Goal: Information Seeking & Learning: Learn about a topic

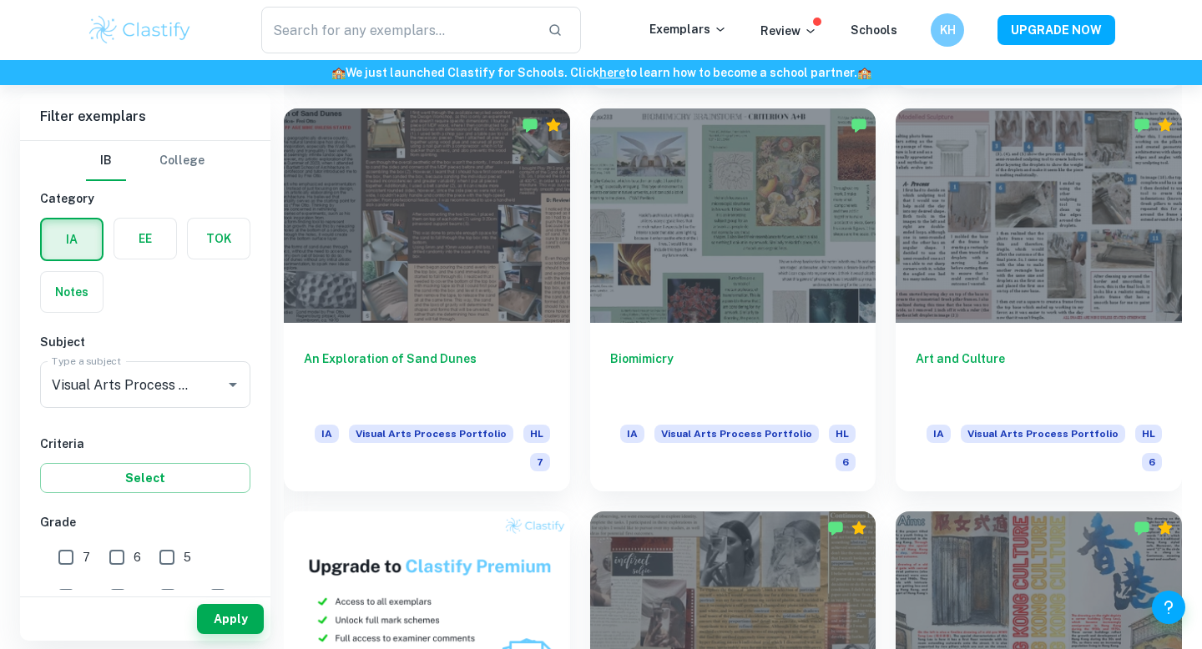
scroll to position [780, 0]
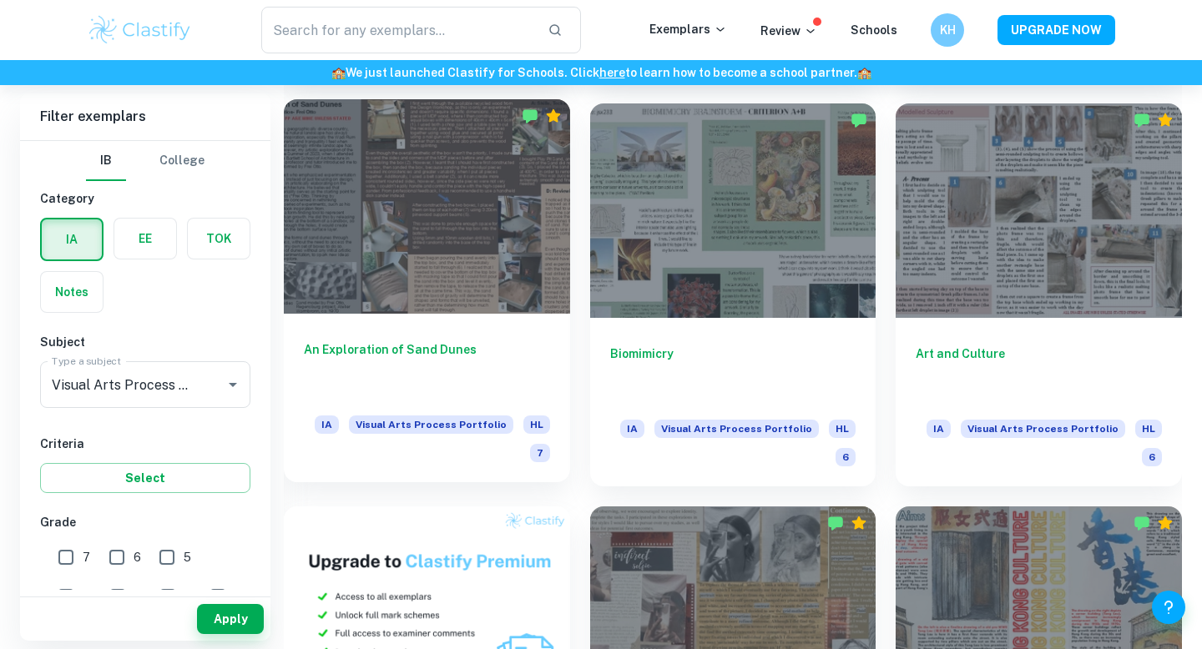
click at [481, 254] on div at bounding box center [427, 206] width 286 height 214
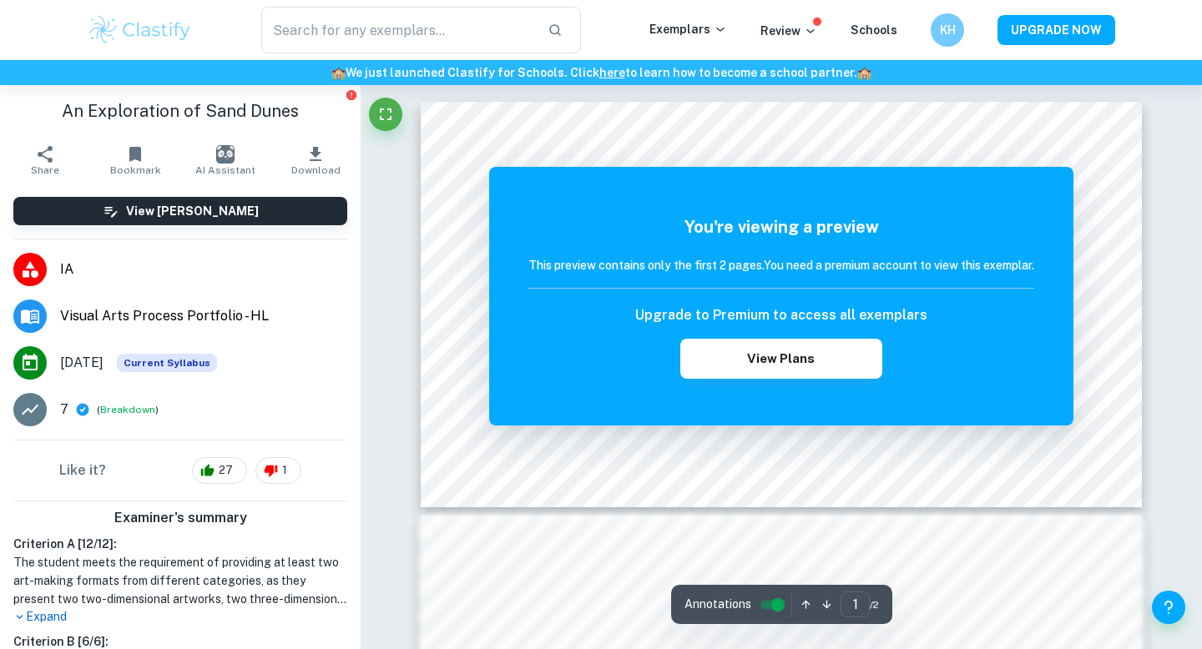
click at [852, 294] on div "You're viewing a preview This preview contains only the first 2 pages. You need…" at bounding box center [781, 296] width 506 height 164
click at [845, 345] on button "View Plans" at bounding box center [781, 359] width 202 height 40
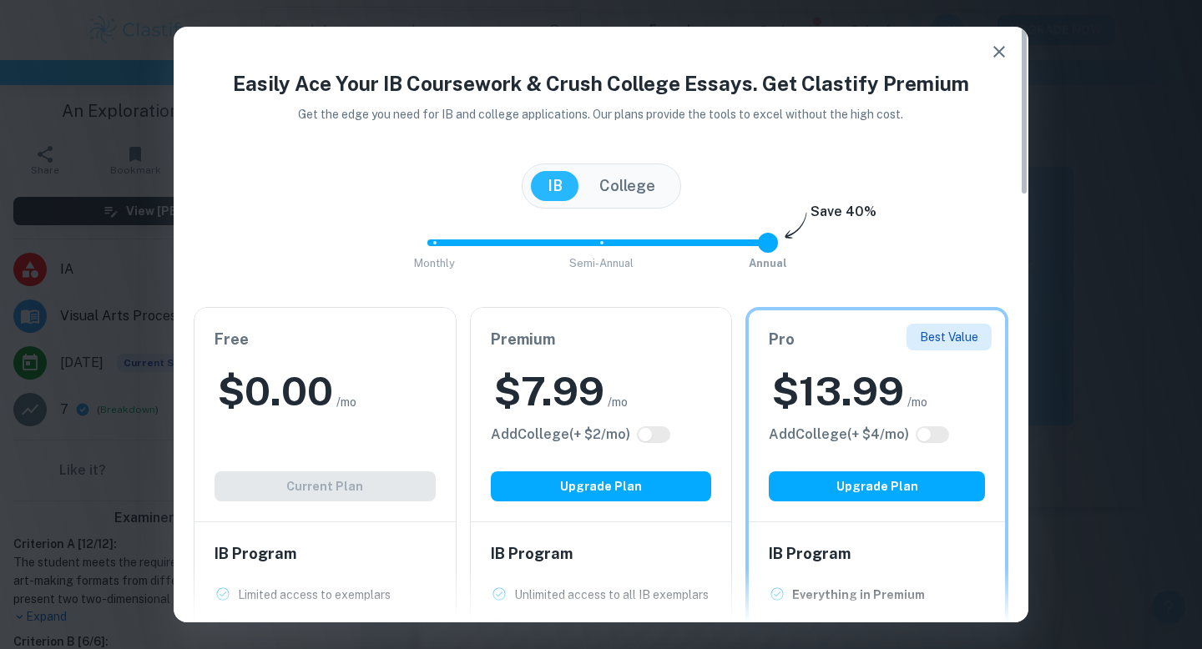
click at [976, 78] on h4 "Easily Ace Your IB Coursework & Crush College Essays. Get Clastify Premium" at bounding box center [601, 83] width 814 height 30
click at [984, 58] on button "button" at bounding box center [998, 51] width 33 height 33
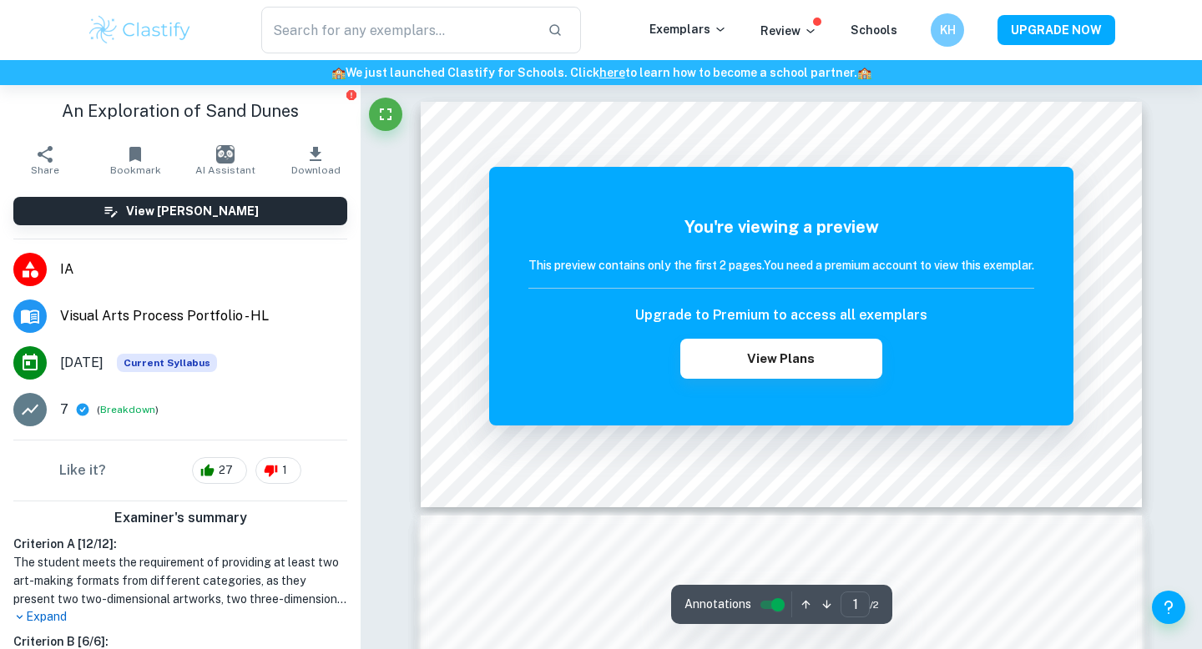
click at [1054, 169] on div "You're viewing a preview This preview contains only the first 2 pages. You need…" at bounding box center [781, 296] width 584 height 259
click at [1057, 187] on div "You're viewing a preview This preview contains only the first 2 pages. You need…" at bounding box center [781, 296] width 584 height 259
click at [396, 138] on div at bounding box center [385, 119] width 33 height 42
click at [395, 129] on div at bounding box center [385, 119] width 33 height 42
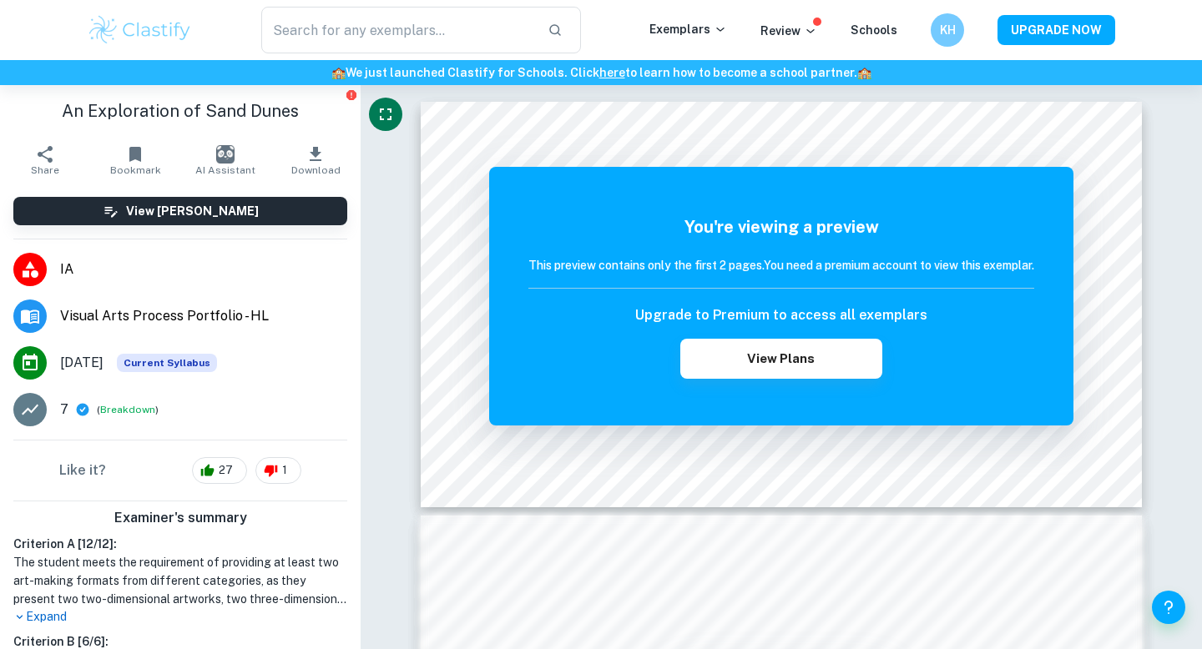
click at [391, 113] on icon "Fullscreen" at bounding box center [385, 114] width 20 height 20
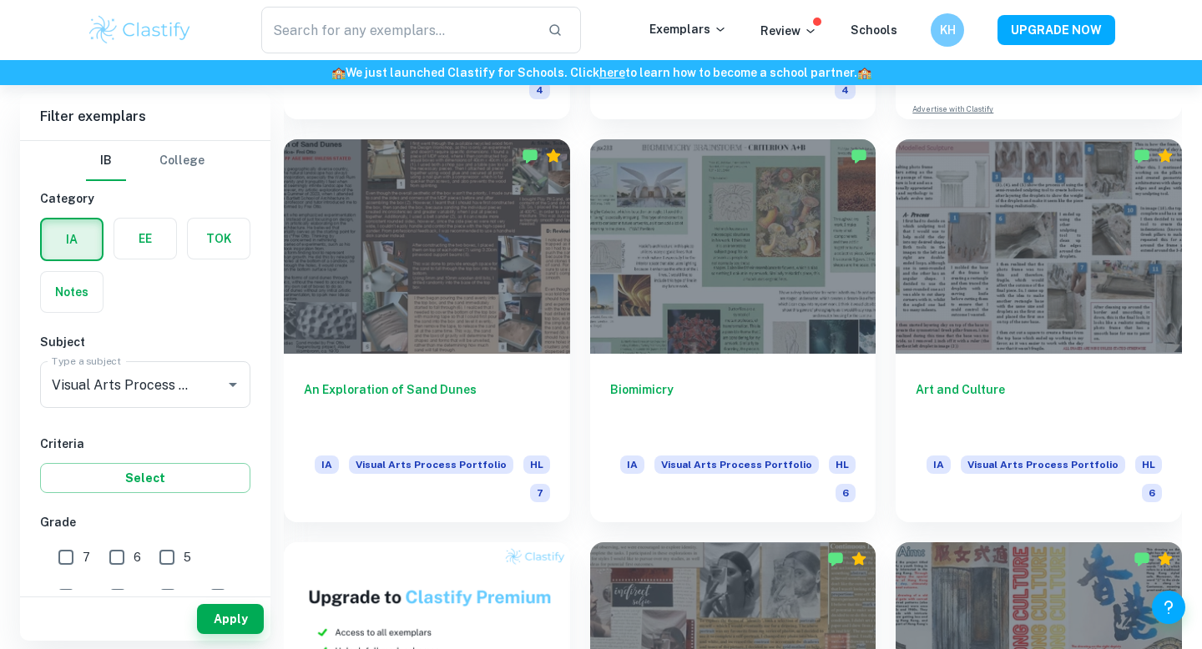
scroll to position [745, 0]
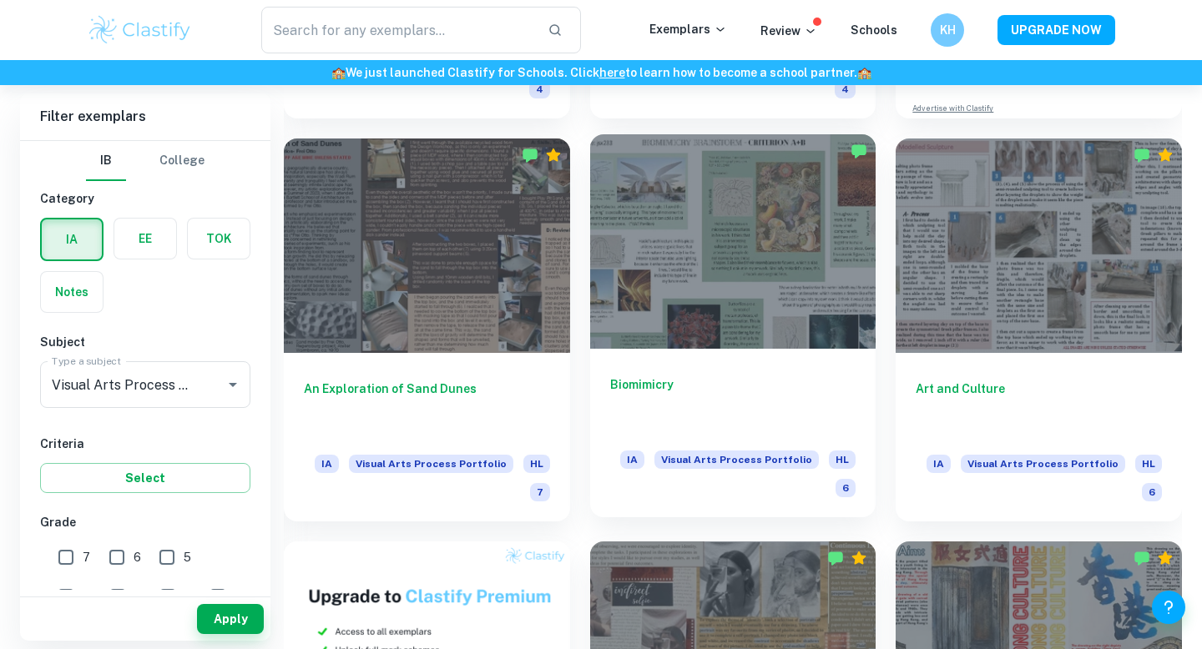
click at [653, 213] on div at bounding box center [733, 241] width 286 height 214
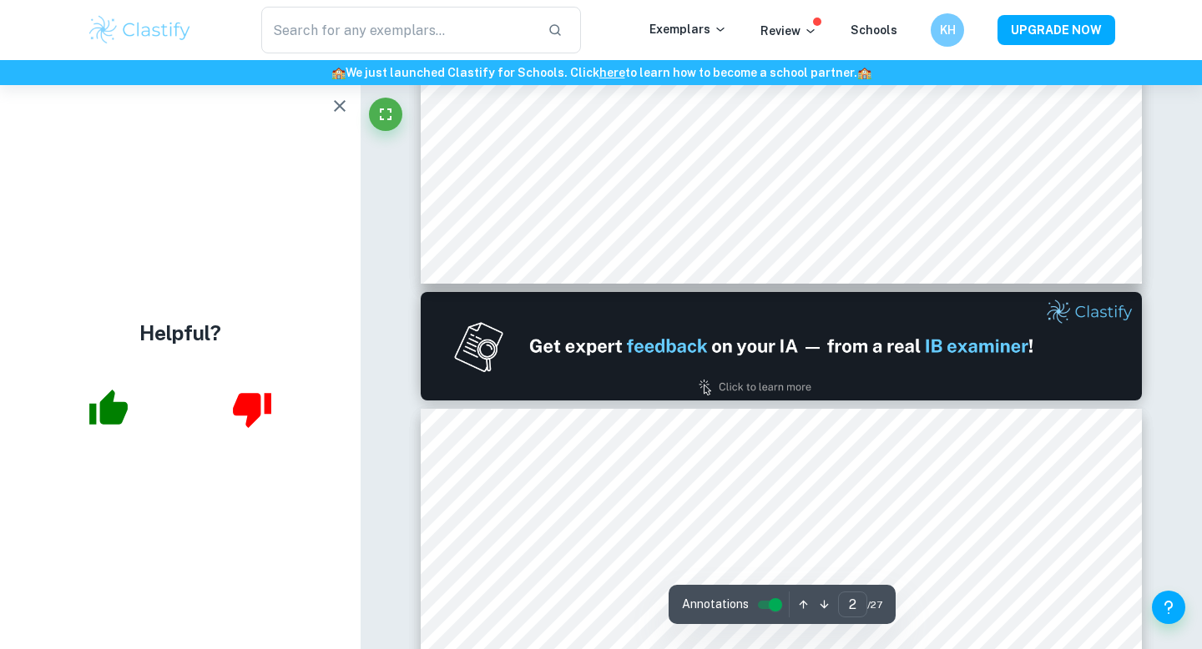
type input "1"
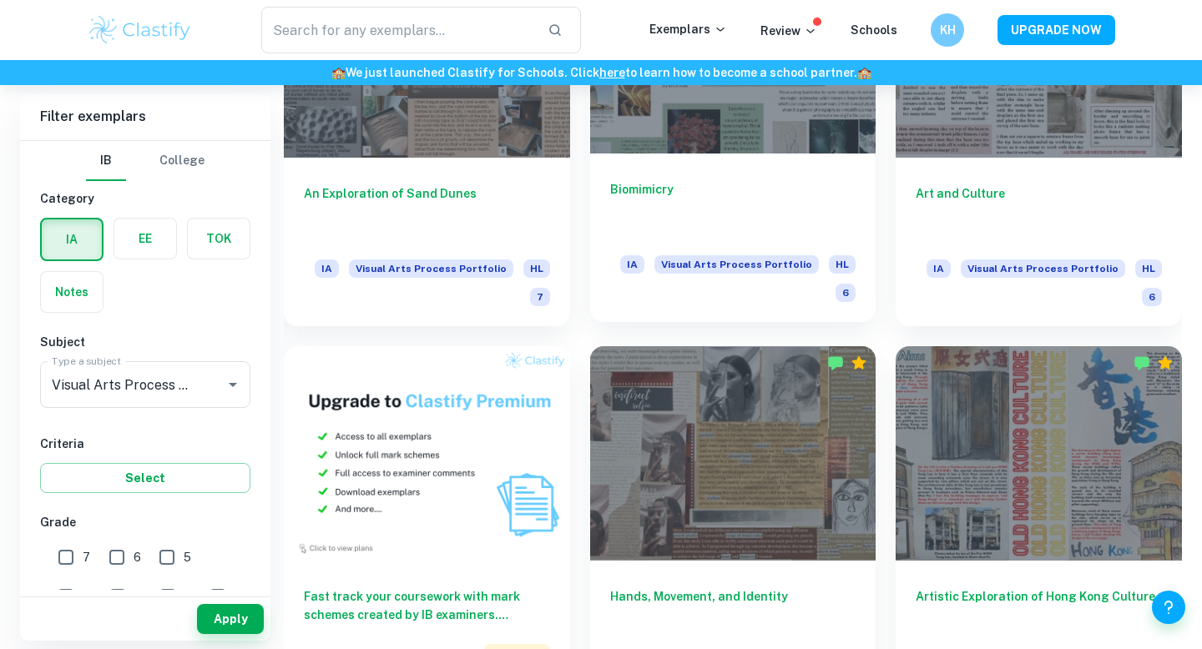
scroll to position [1117, 0]
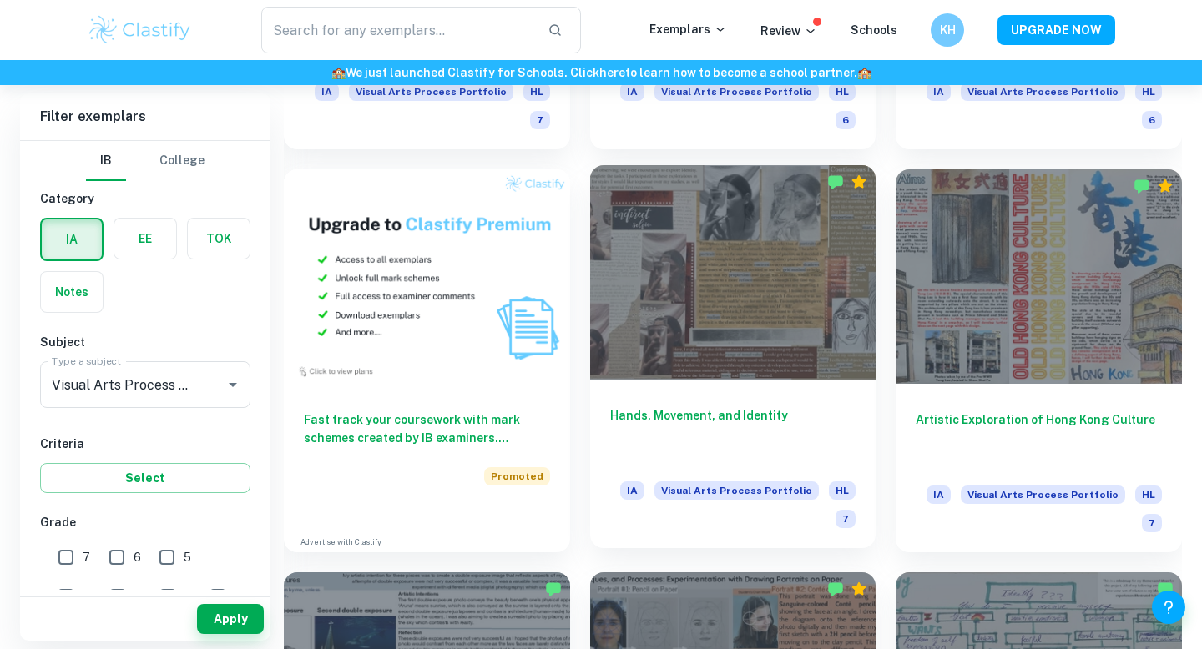
click at [804, 243] on div at bounding box center [733, 272] width 286 height 214
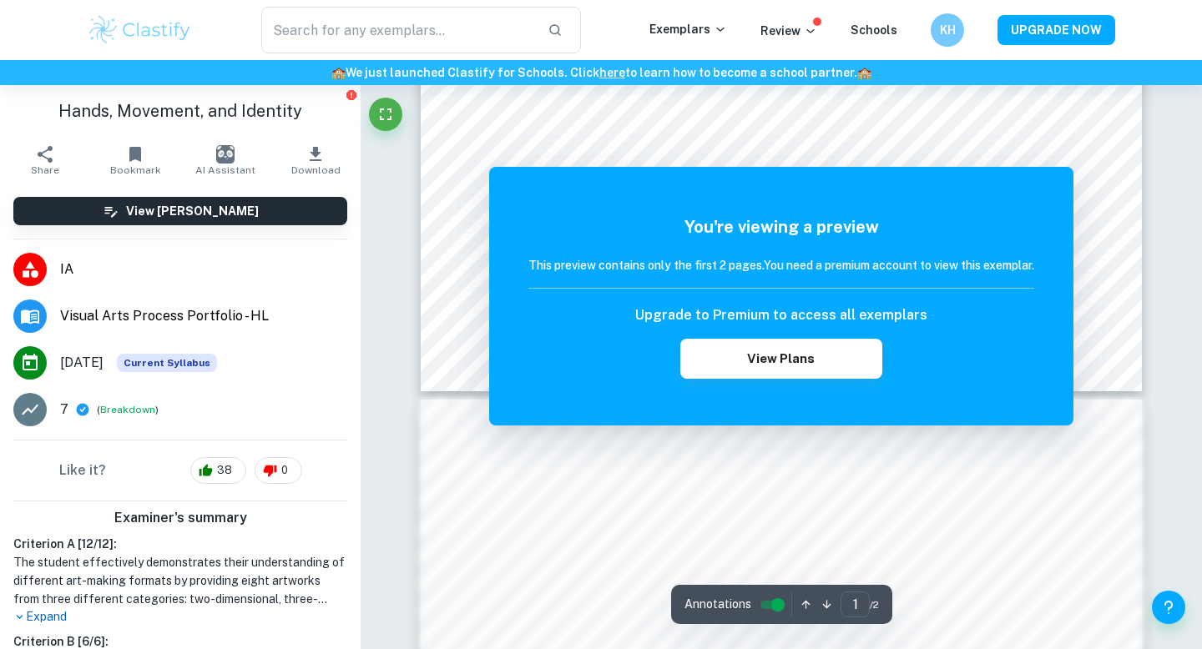
scroll to position [118, 0]
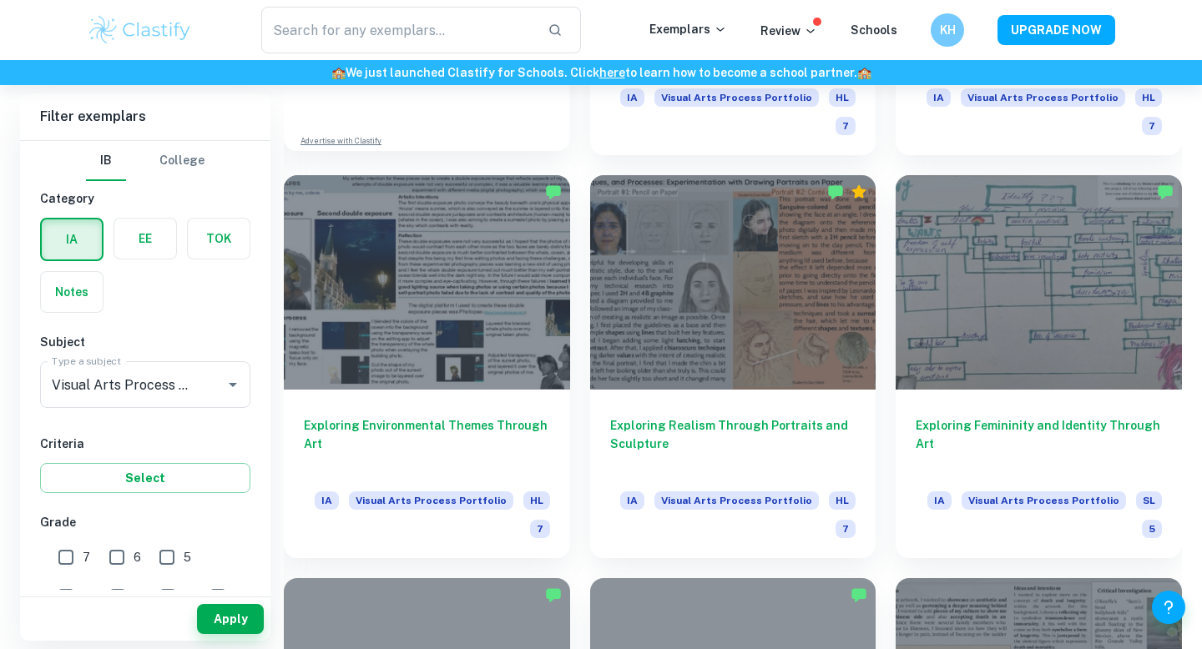
scroll to position [1523, 0]
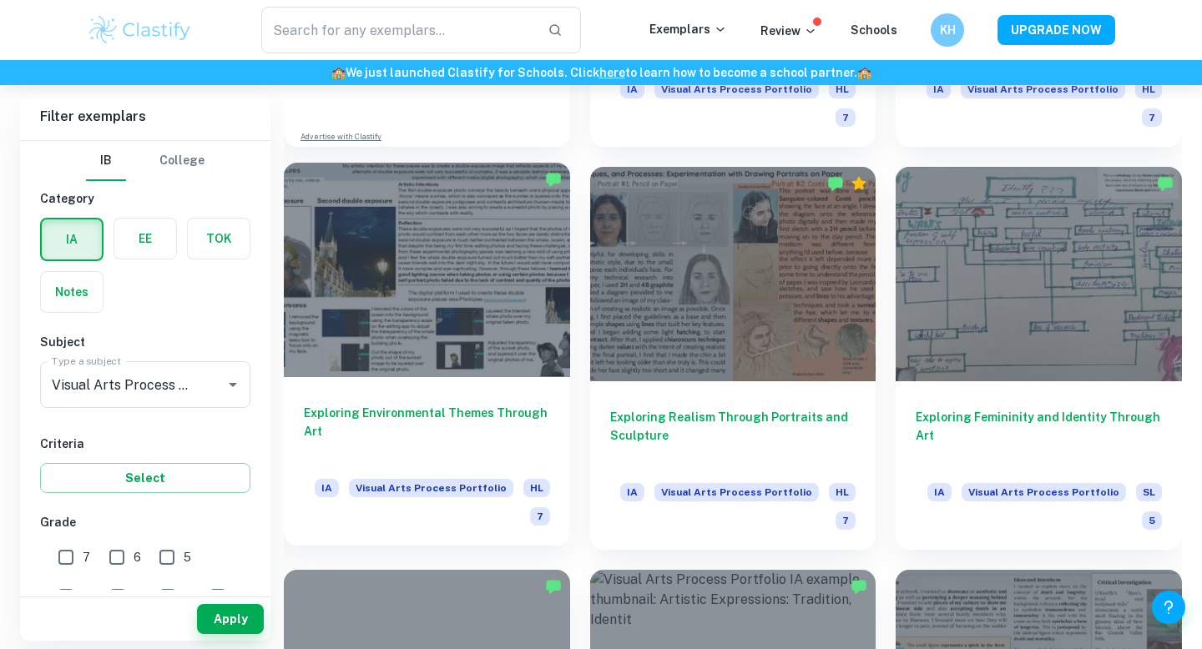
click at [461, 279] on div at bounding box center [427, 270] width 286 height 214
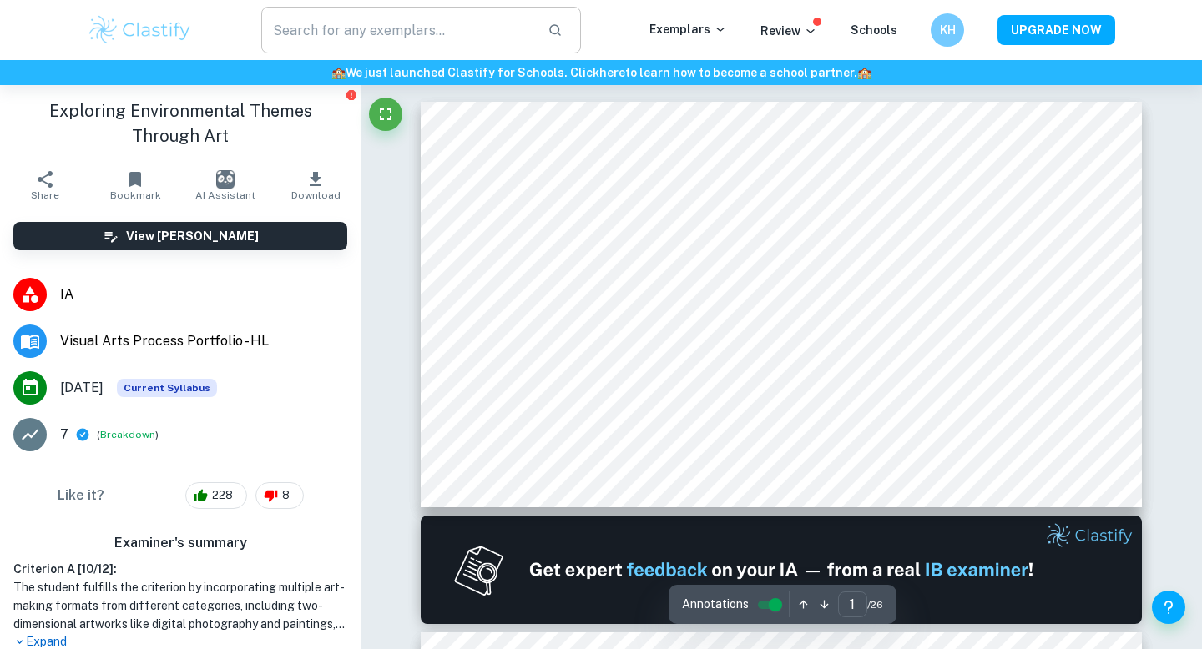
click at [333, 31] on input "text" at bounding box center [397, 30] width 273 height 47
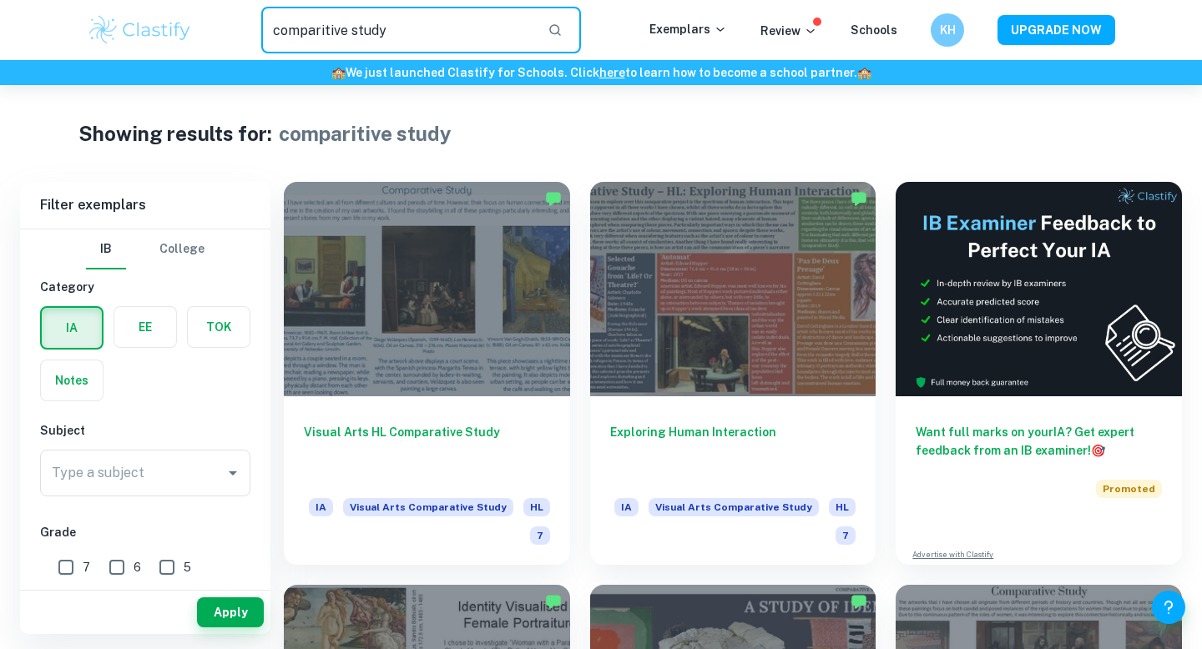
click at [323, 33] on input "comparitive study" at bounding box center [397, 30] width 273 height 47
type input "comparative study"
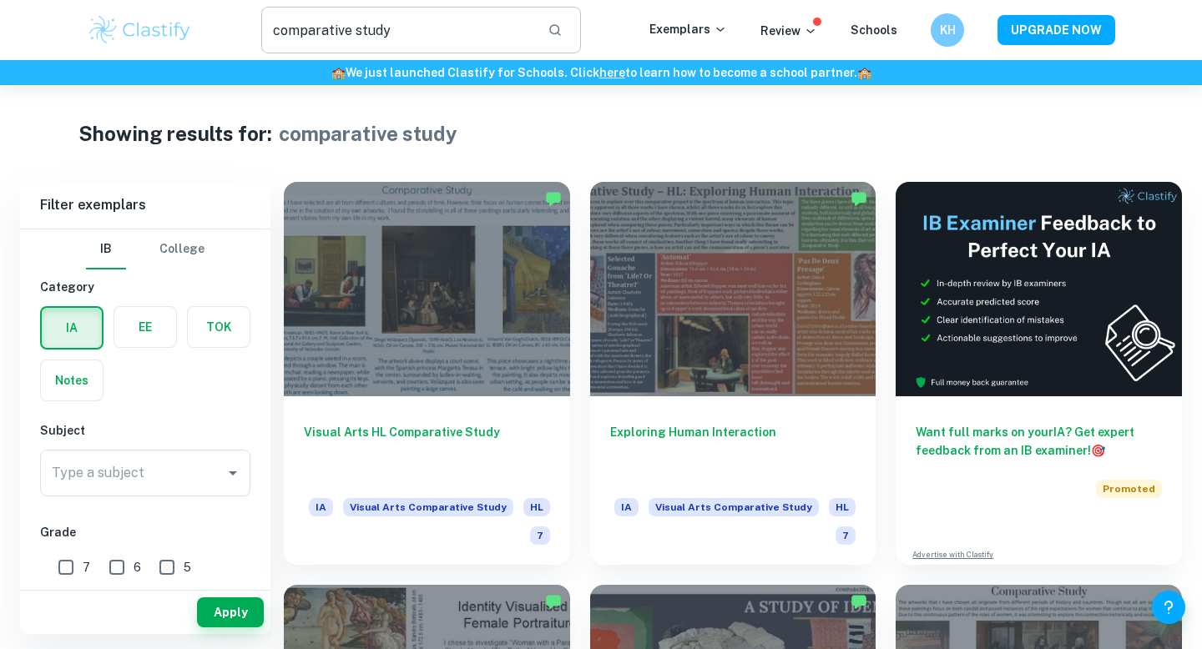
click at [400, 28] on input "comparative study" at bounding box center [397, 30] width 273 height 47
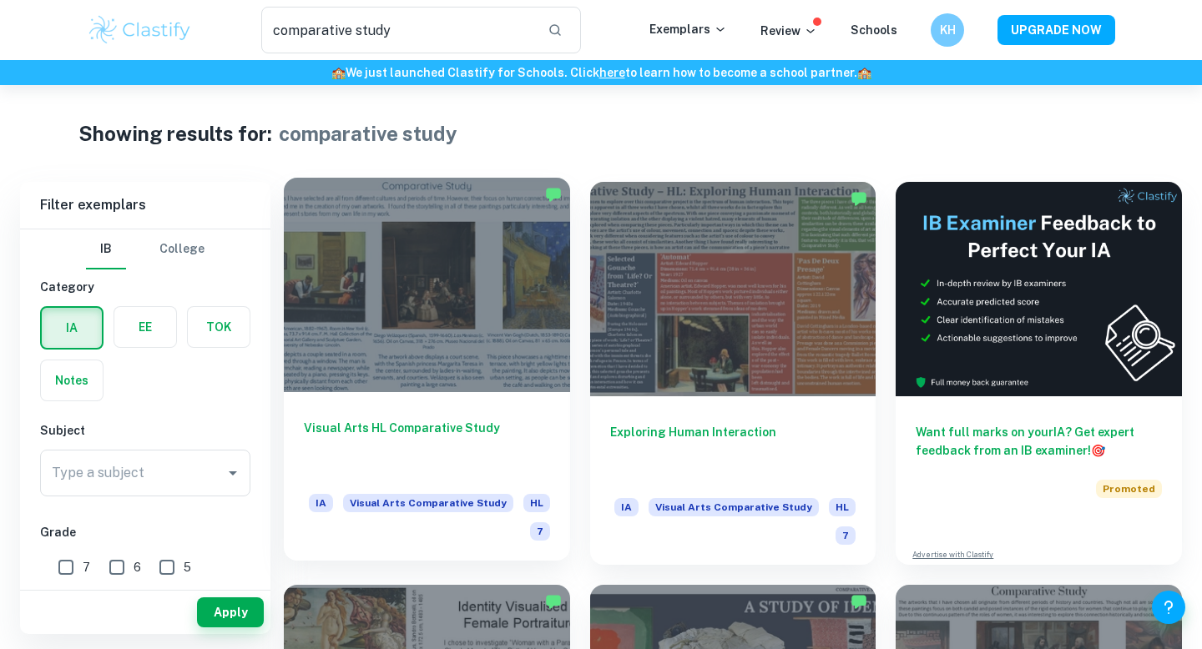
click at [495, 309] on div at bounding box center [427, 285] width 286 height 214
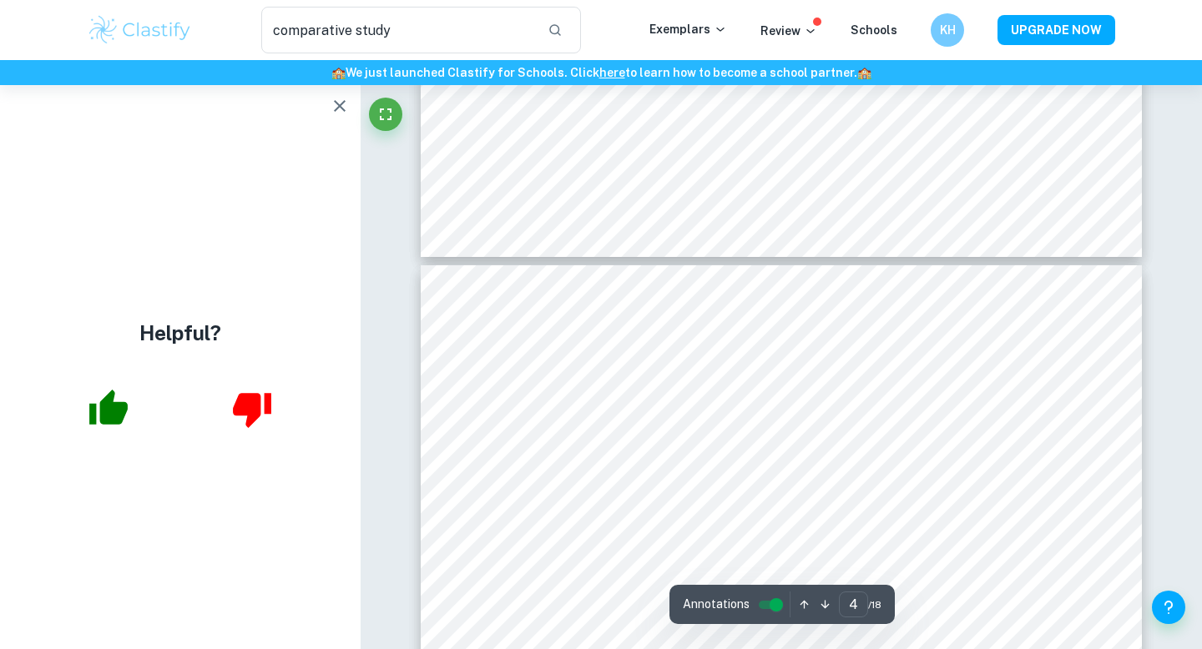
scroll to position [19, 0]
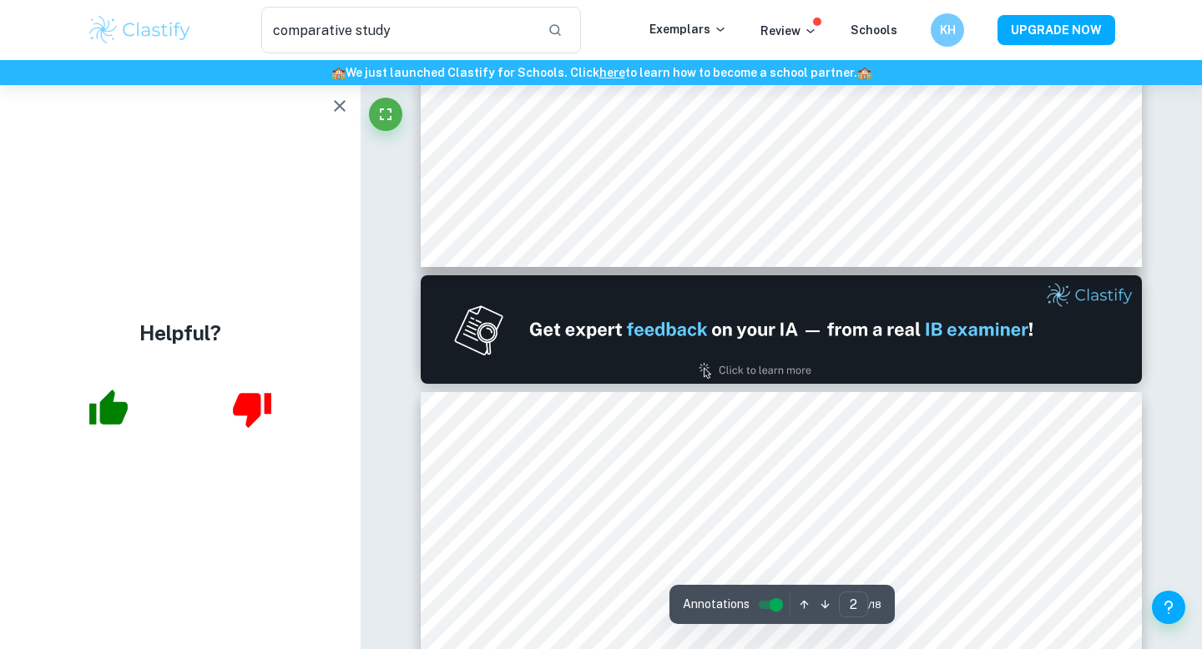
type input "1"
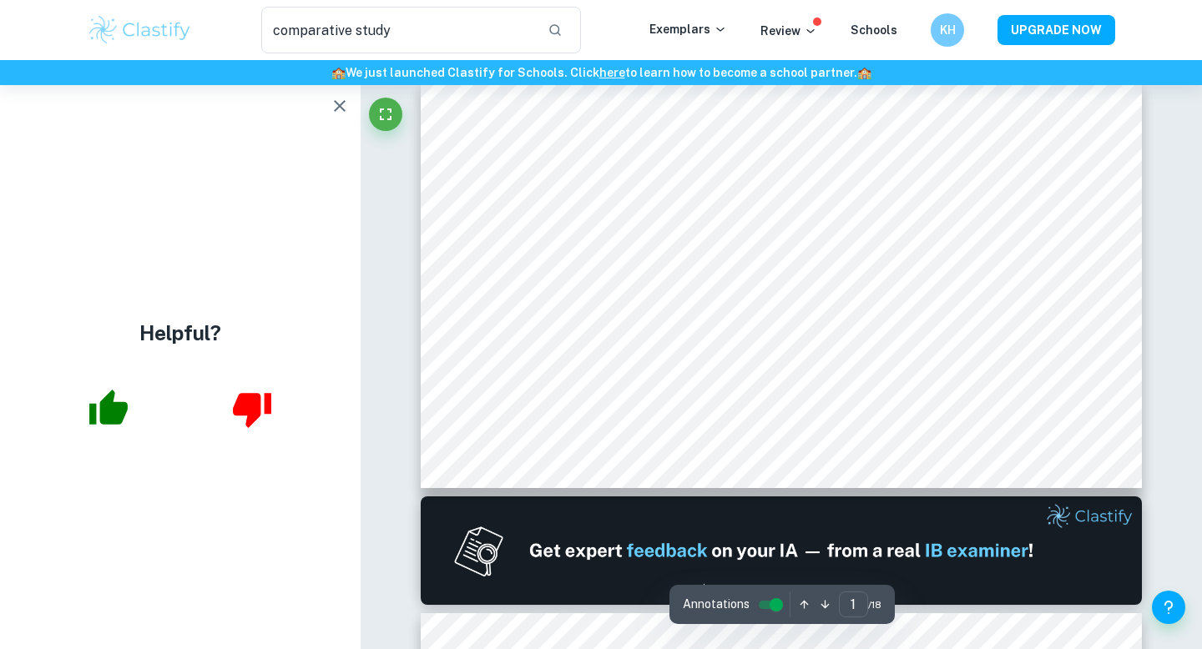
scroll to position [0, 0]
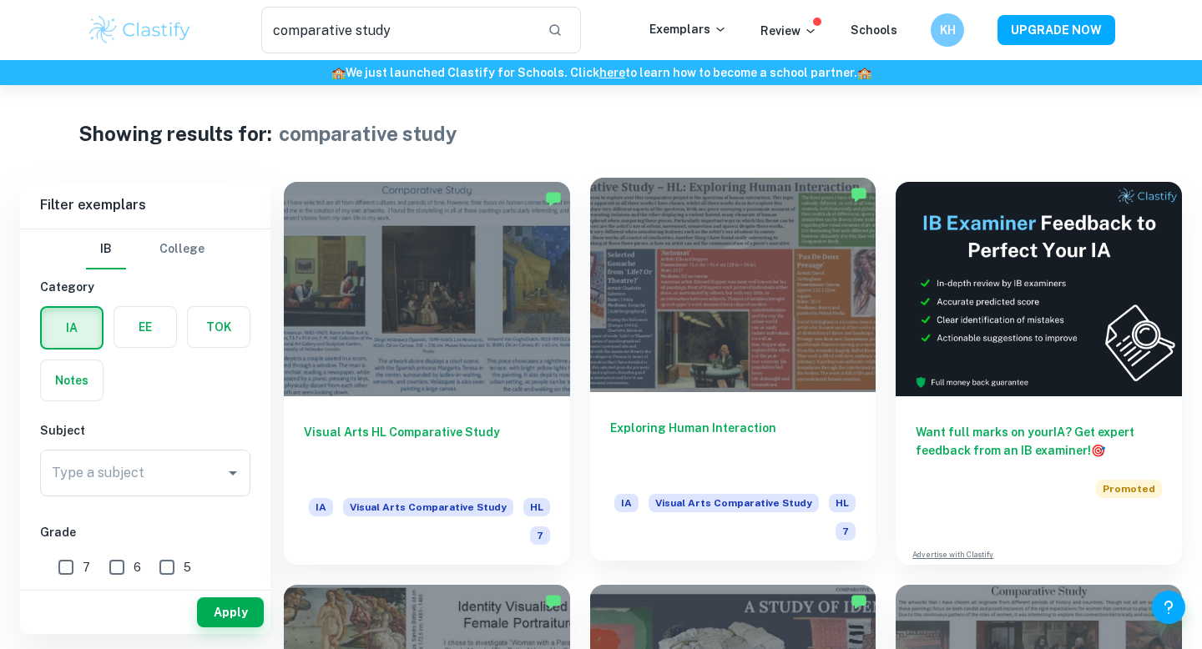
click at [665, 348] on div at bounding box center [733, 285] width 286 height 214
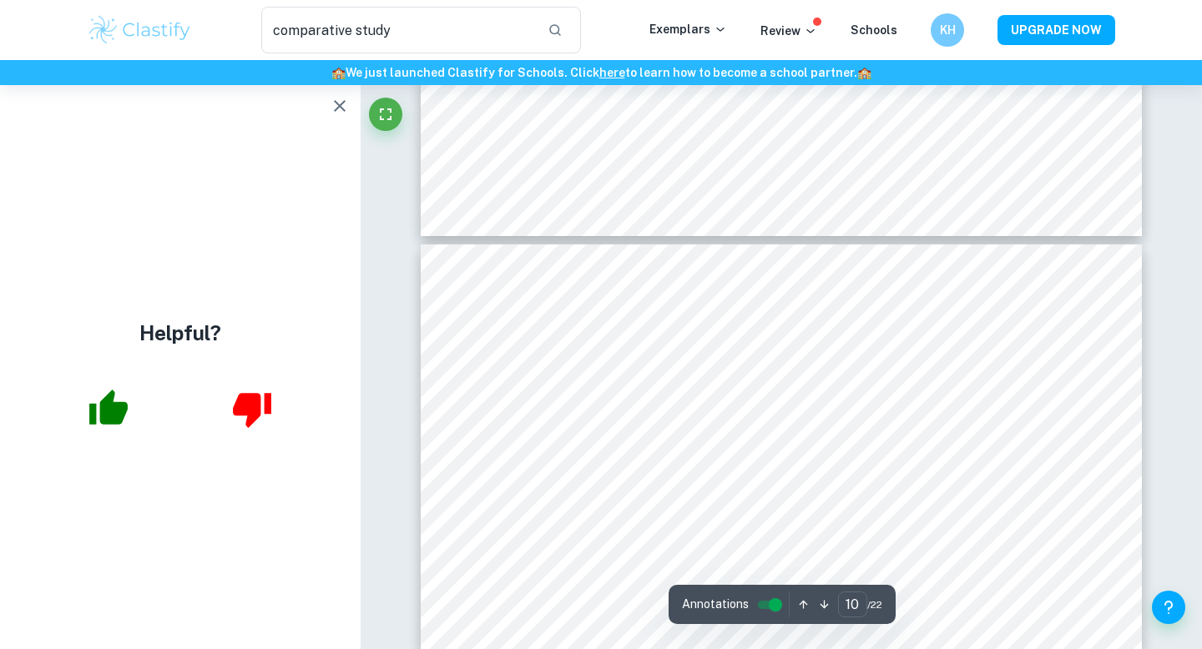
scroll to position [3973, 0]
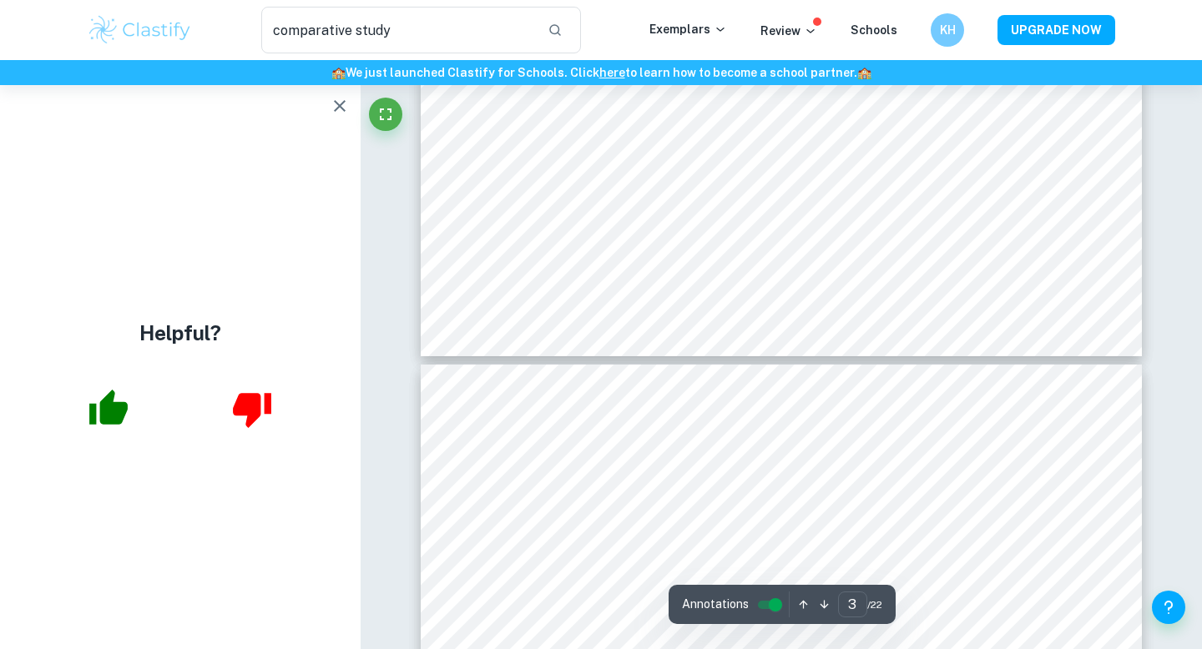
type input "2"
